Goal: Task Accomplishment & Management: Manage account settings

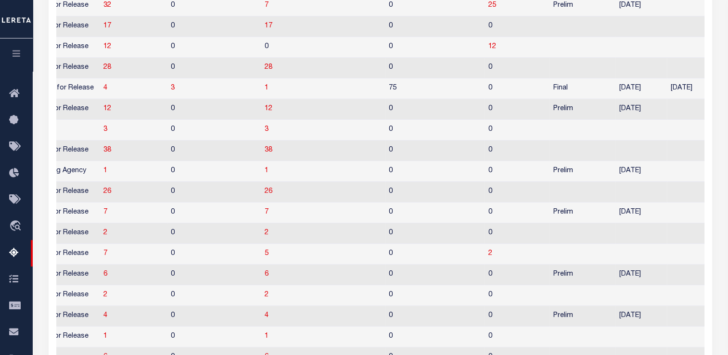
scroll to position [0, 980]
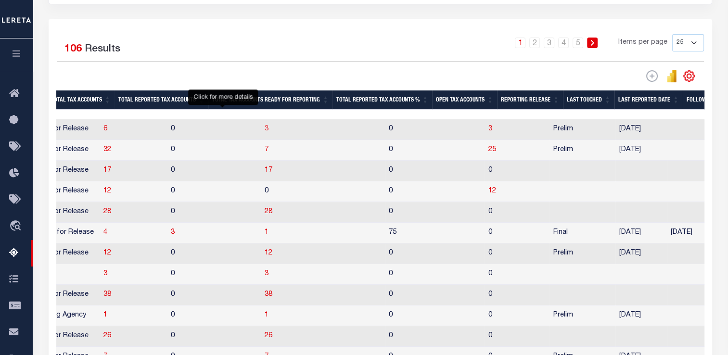
click at [265, 127] on span "3" at bounding box center [267, 129] width 4 height 7
select select "100"
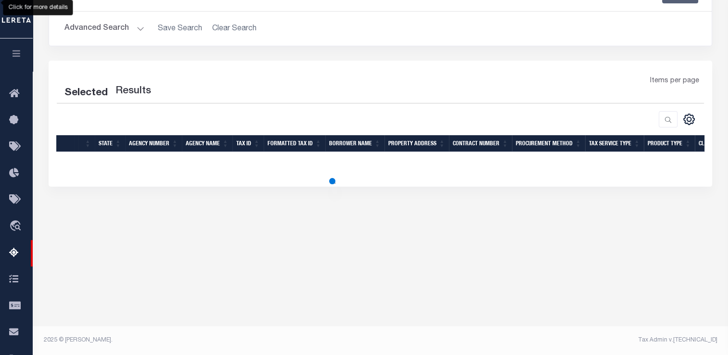
scroll to position [154, 0]
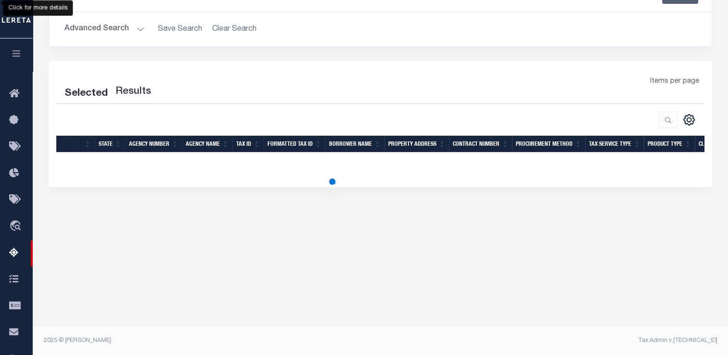
select select "100"
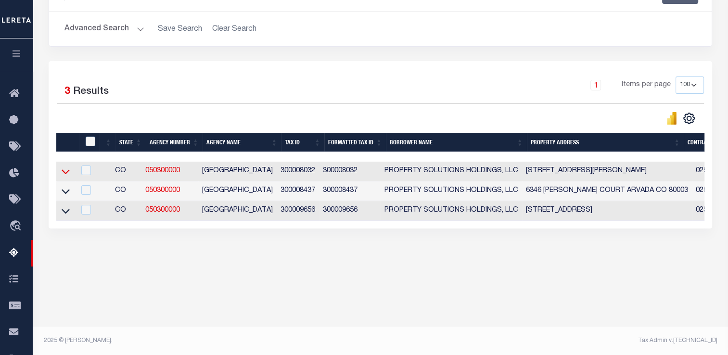
click at [65, 175] on icon at bounding box center [66, 172] width 8 height 5
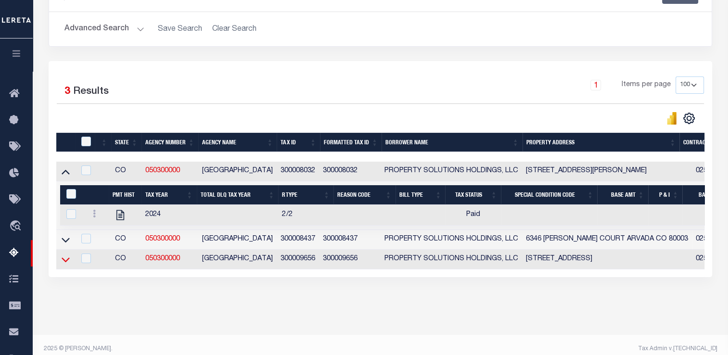
click at [67, 265] on icon at bounding box center [66, 260] width 8 height 10
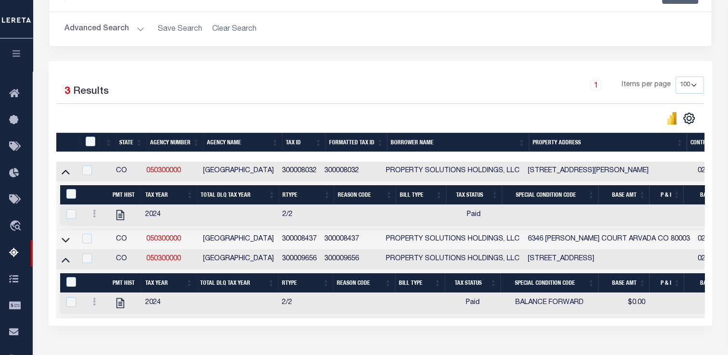
scroll to position [219, 0]
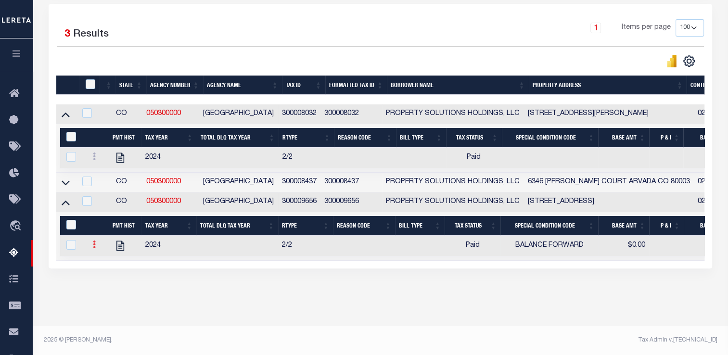
click at [93, 241] on icon at bounding box center [94, 245] width 3 height 8
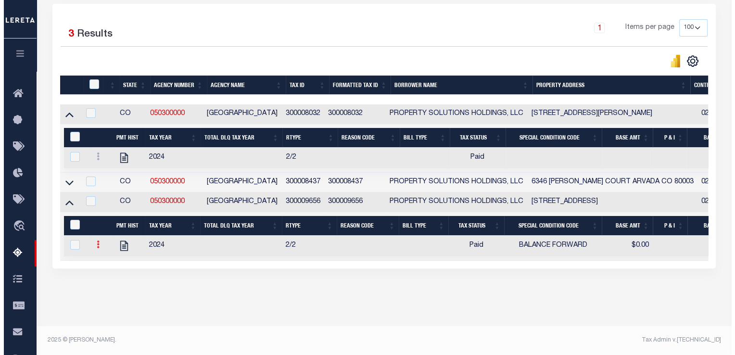
scroll to position [213, 0]
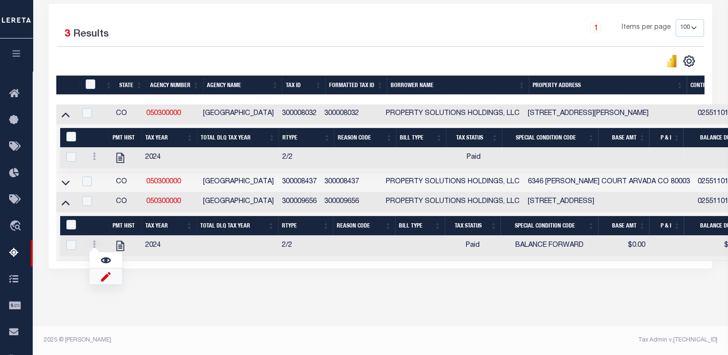
click at [108, 281] on img at bounding box center [106, 276] width 10 height 10
select select "PYD"
select select "33"
type input "$0.00"
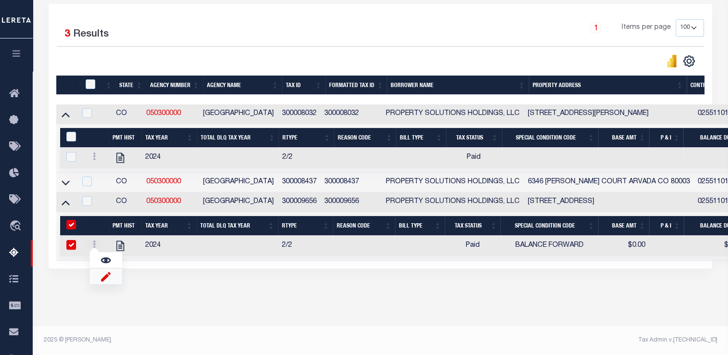
type input "[DATE]"
checkbox input "true"
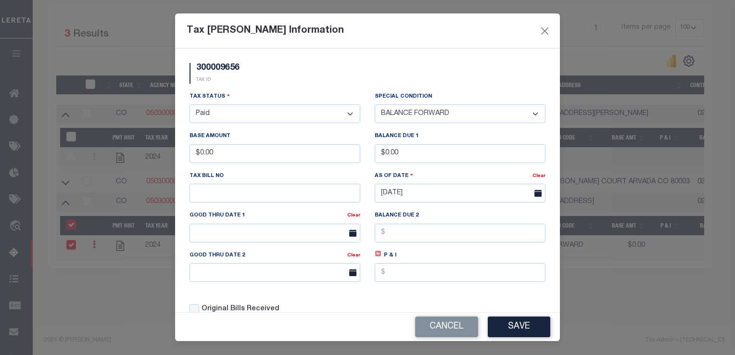
click at [312, 110] on select "- Select Status - Open Due/Unpaid Paid Incomplete No Tax Due Internal Refund Pr…" at bounding box center [275, 113] width 171 height 19
select select "DUE"
click at [190, 105] on select "- Select Status - Open Due/Unpaid Paid Incomplete No Tax Due Internal Refund Pr…" at bounding box center [275, 113] width 171 height 19
select select "0"
click at [517, 322] on button "Save" at bounding box center [519, 327] width 63 height 21
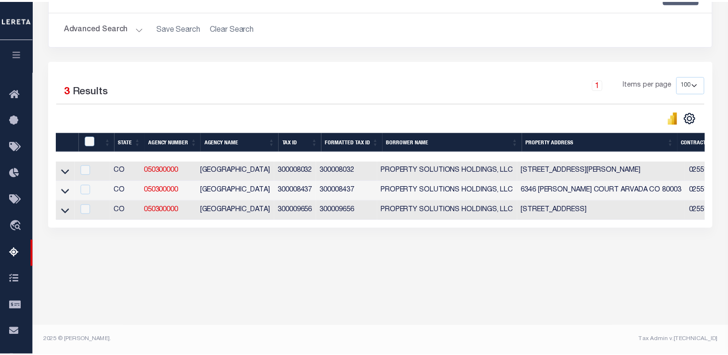
scroll to position [154, 0]
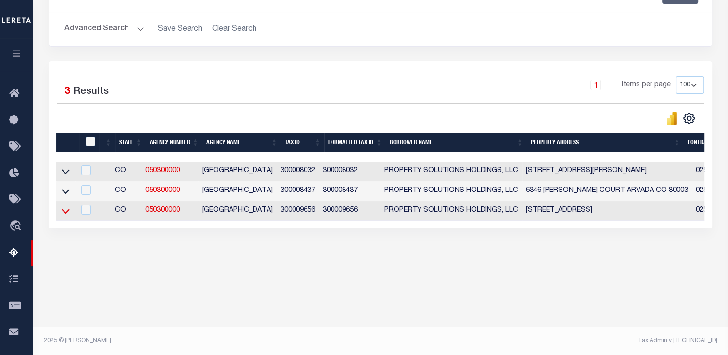
click at [69, 212] on icon at bounding box center [66, 211] width 8 height 10
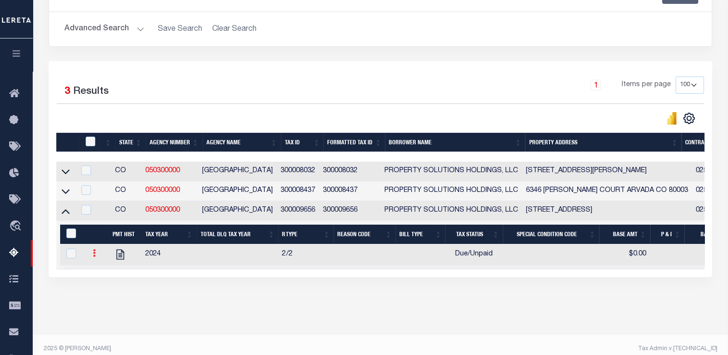
click at [94, 257] on icon at bounding box center [94, 253] width 3 height 8
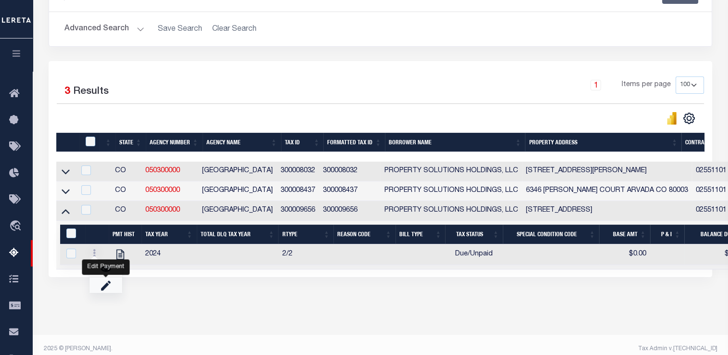
click at [106, 293] on link "" at bounding box center [105, 285] width 33 height 16
select select "DUE"
type input "$0.00"
checkbox input "true"
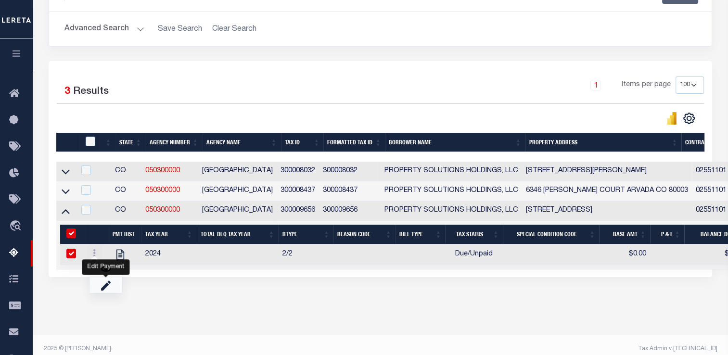
checkbox input "true"
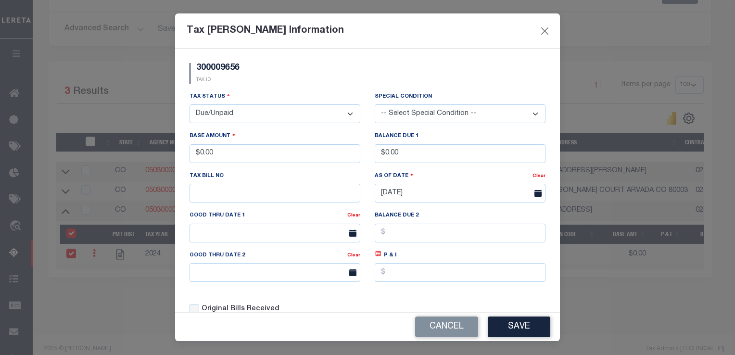
click at [410, 115] on select "-- Select Special Condition -- 3RD PARTY TAX LIEN AGENCY TAX LIEN (A.K.A Inside…" at bounding box center [460, 113] width 171 height 19
select select "33"
click at [375, 105] on select "-- Select Special Condition -- 3RD PARTY TAX LIEN AGENCY TAX LIEN (A.K.A Inside…" at bounding box center [460, 113] width 171 height 19
click at [517, 320] on button "Save" at bounding box center [519, 327] width 63 height 21
